Goal: Information Seeking & Learning: Understand process/instructions

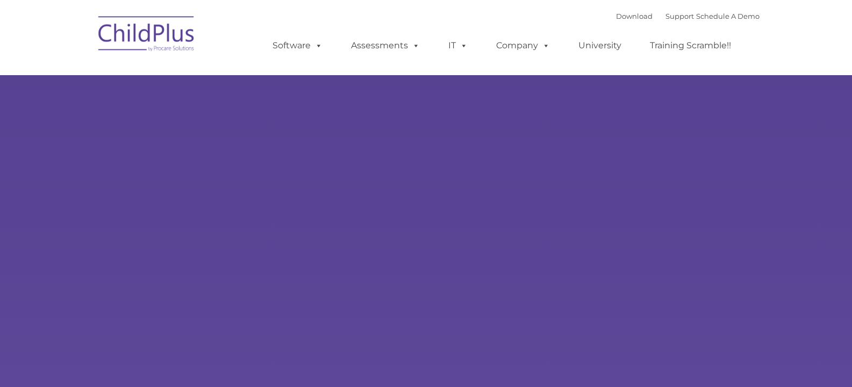
select select "MEDIUM"
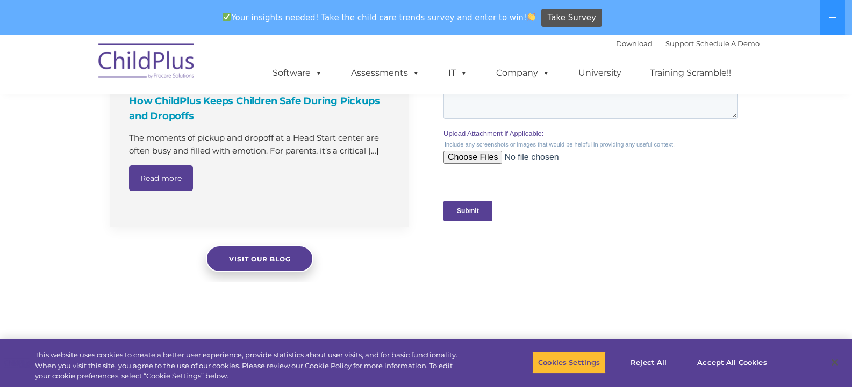
scroll to position [1230, 0]
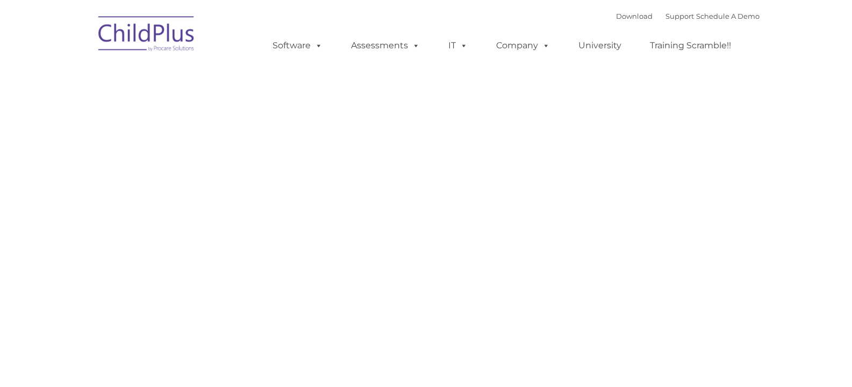
type input ""
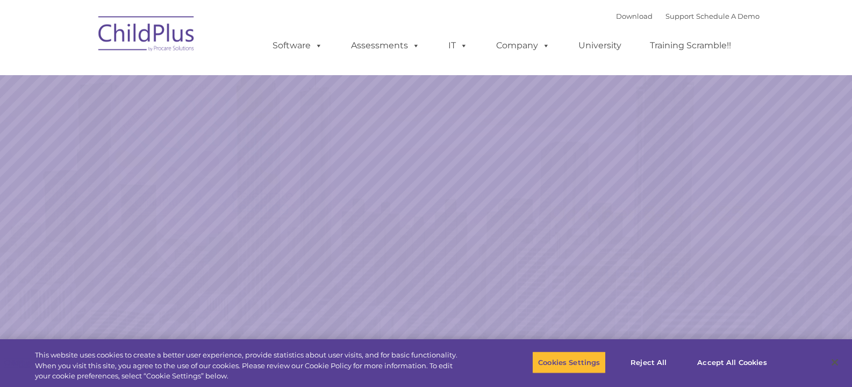
select select "MEDIUM"
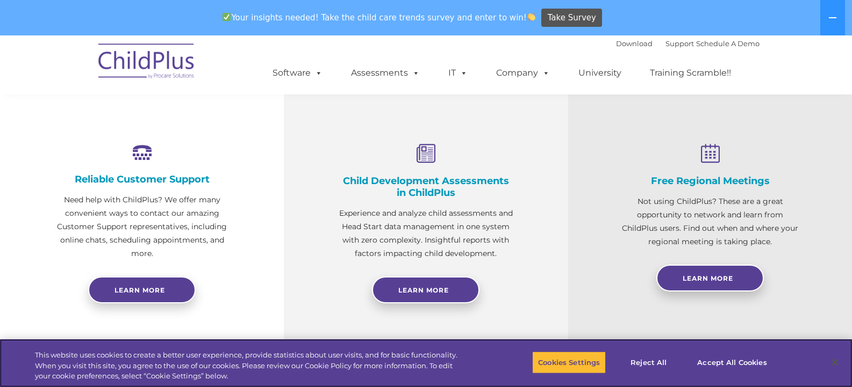
scroll to position [376, 0]
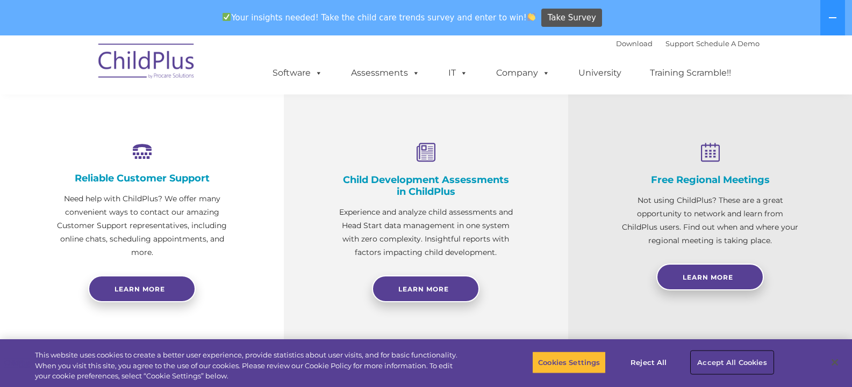
click at [742, 362] on button "Accept All Cookies" at bounding box center [731, 362] width 81 height 23
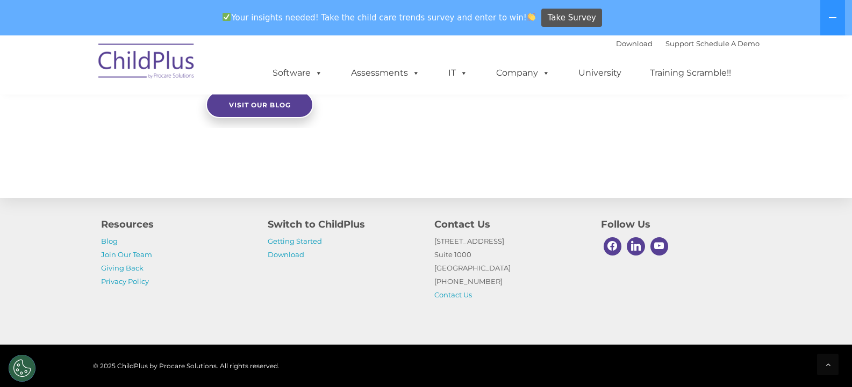
scroll to position [1197, 0]
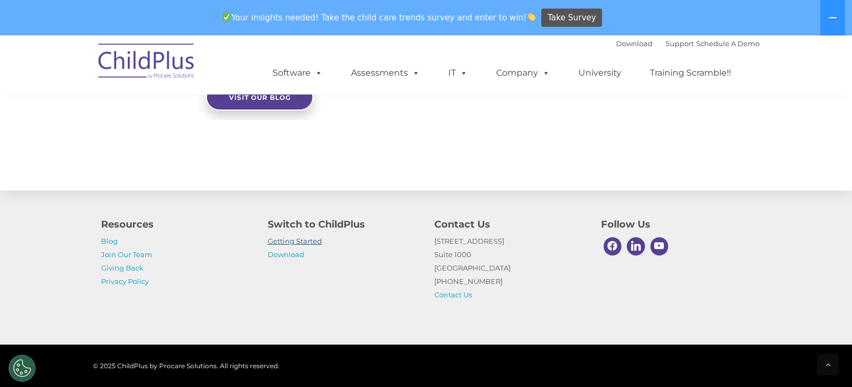
click at [310, 241] on link "Getting Started" at bounding box center [295, 241] width 54 height 9
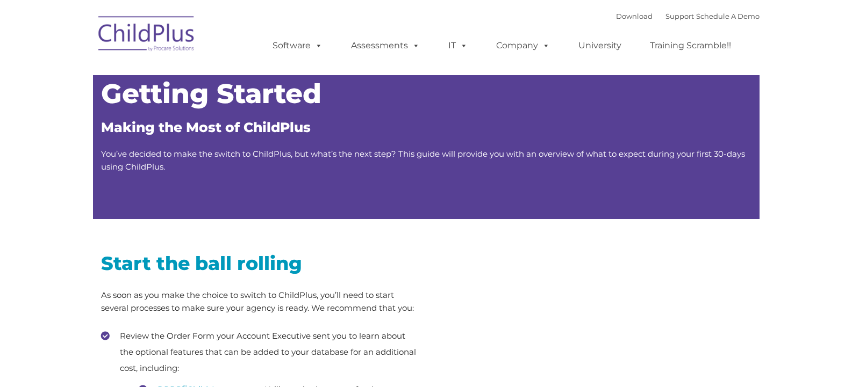
type input ""
